Goal: Communication & Community: Answer question/provide support

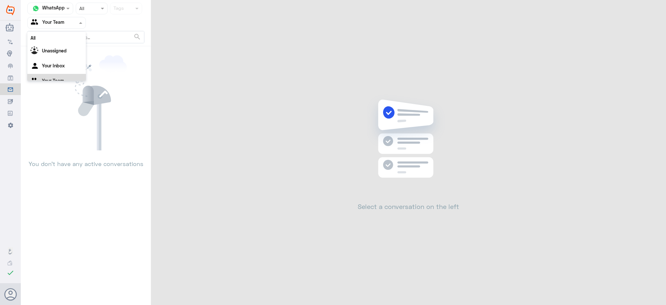
click at [48, 8] on input "text" at bounding box center [43, 8] width 24 height 7
click at [51, 23] on b "WhatsApp" at bounding box center [53, 24] width 22 height 6
click at [51, 20] on input "text" at bounding box center [49, 22] width 36 height 7
click at [54, 70] on Team "Your Team" at bounding box center [53, 73] width 22 height 6
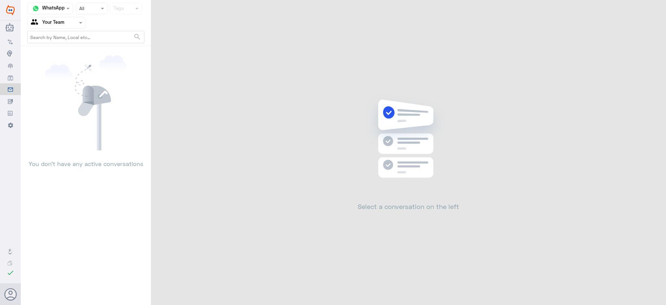
click at [57, 28] on div "Agent Filter Your Team" at bounding box center [56, 23] width 59 height 12
click at [58, 45] on b "Unassigned" at bounding box center [54, 43] width 25 height 6
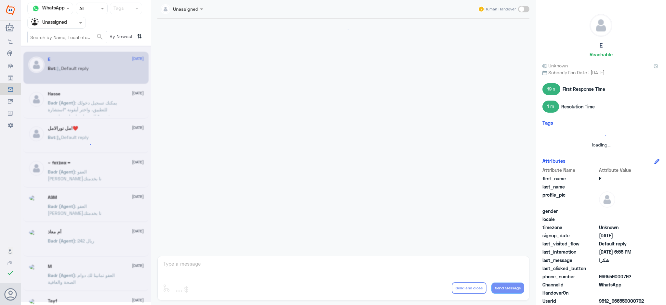
click at [59, 24] on input "text" at bounding box center [49, 22] width 36 height 7
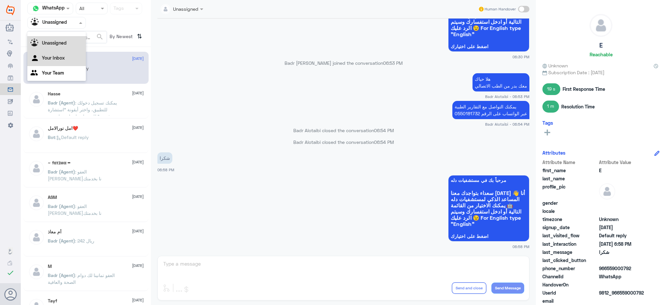
click at [61, 52] on div "Your Inbox" at bounding box center [56, 58] width 59 height 15
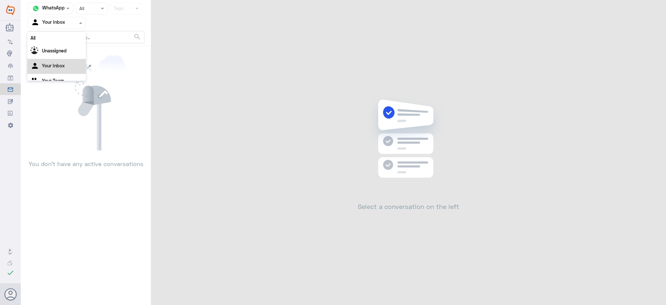
click at [60, 25] on input "text" at bounding box center [49, 22] width 36 height 7
click at [61, 74] on Team "Your Team" at bounding box center [53, 73] width 22 height 6
click at [2, 86] on link "Inbox" at bounding box center [10, 89] width 21 height 12
click at [68, 10] on span at bounding box center [69, 8] width 8 height 7
click at [61, 39] on div "WebChat" at bounding box center [50, 40] width 46 height 15
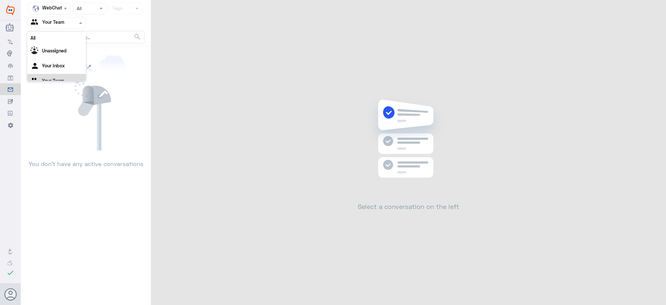
click at [61, 26] on input "text" at bounding box center [49, 22] width 36 height 7
click at [62, 58] on Inbox "Your Inbox" at bounding box center [53, 58] width 23 height 6
click at [62, 26] on div "Your Inbox" at bounding box center [48, 23] width 34 height 10
click at [63, 39] on div "Unassigned" at bounding box center [56, 43] width 59 height 15
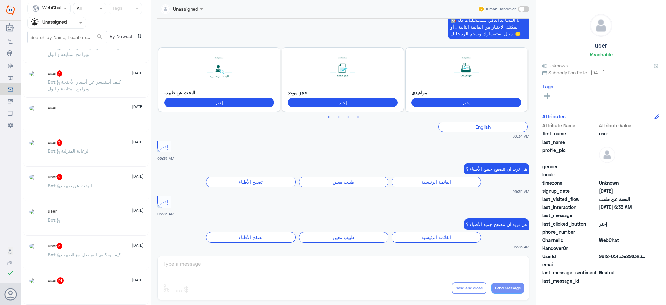
scroll to position [3, 0]
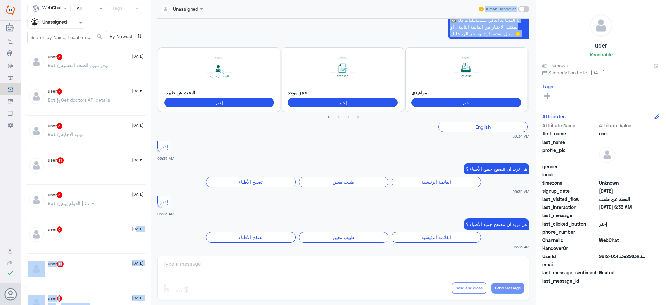
drag, startPoint x: 151, startPoint y: 118, endPoint x: 134, endPoint y: 232, distance: 115.5
click at [134, 232] on div "Channel WebChat Status × All Tags Agent Filter Unassigned search By Newest ⇅ us…" at bounding box center [344, 153] width 646 height 307
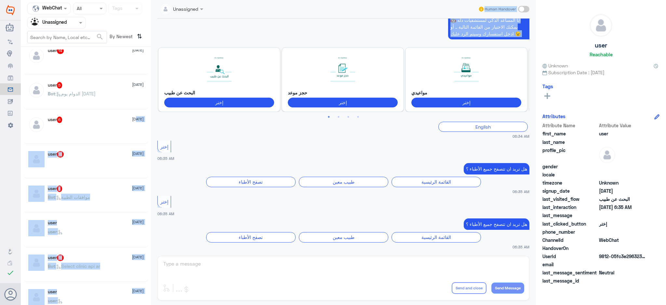
scroll to position [220, 0]
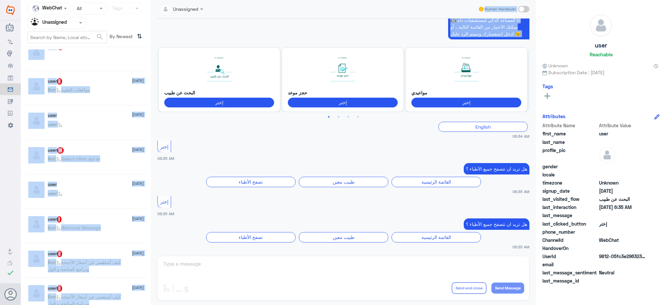
click at [64, 92] on span ": موافقات الطبية" at bounding box center [72, 90] width 35 height 6
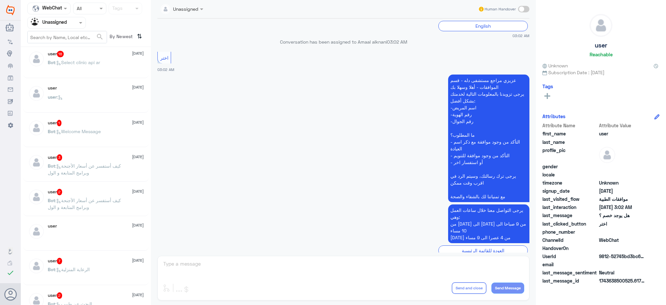
scroll to position [393, 0]
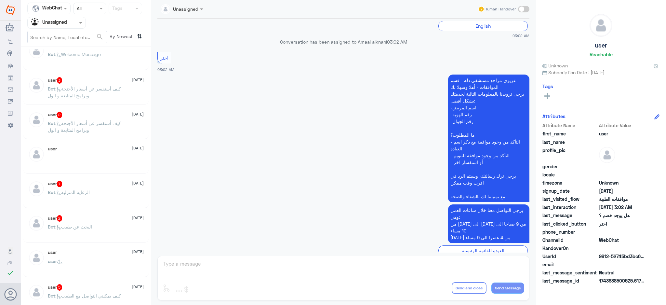
click at [108, 127] on p "Bot : كيف أستفسر عن أسعار الأجنحة وبرامج المتابعة و الول" at bounding box center [84, 128] width 73 height 16
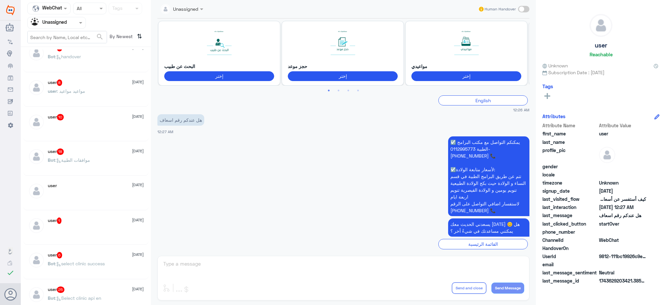
click at [72, 163] on p "Bot : موافقات الطبية" at bounding box center [69, 165] width 42 height 16
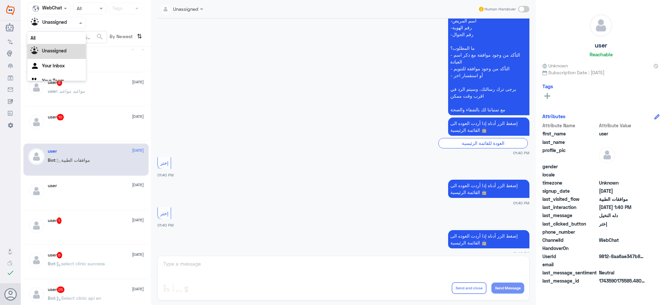
click at [68, 25] on div at bounding box center [57, 22] width 58 height 7
click at [60, 68] on div "Your Team" at bounding box center [56, 73] width 59 height 15
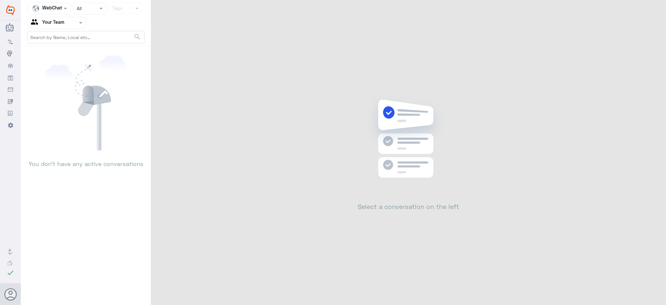
click at [55, 25] on input "text" at bounding box center [49, 22] width 36 height 7
click at [61, 54] on div "Your Inbox" at bounding box center [56, 58] width 59 height 15
click at [64, 27] on div "Your Inbox" at bounding box center [48, 23] width 34 height 10
click at [66, 71] on div "Your Team" at bounding box center [56, 73] width 59 height 15
